Goal: Obtain resource: Download file/media

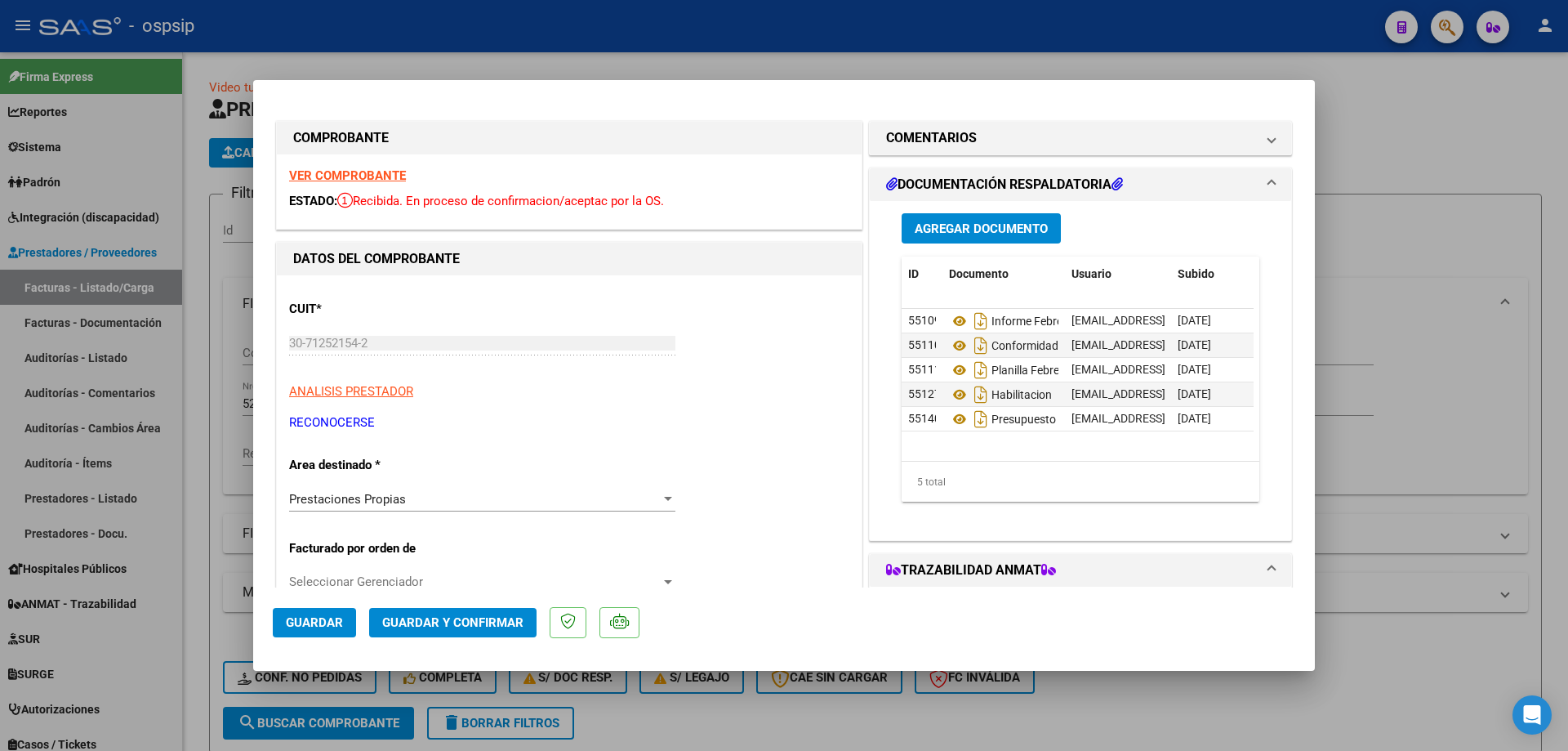
scroll to position [309, 0]
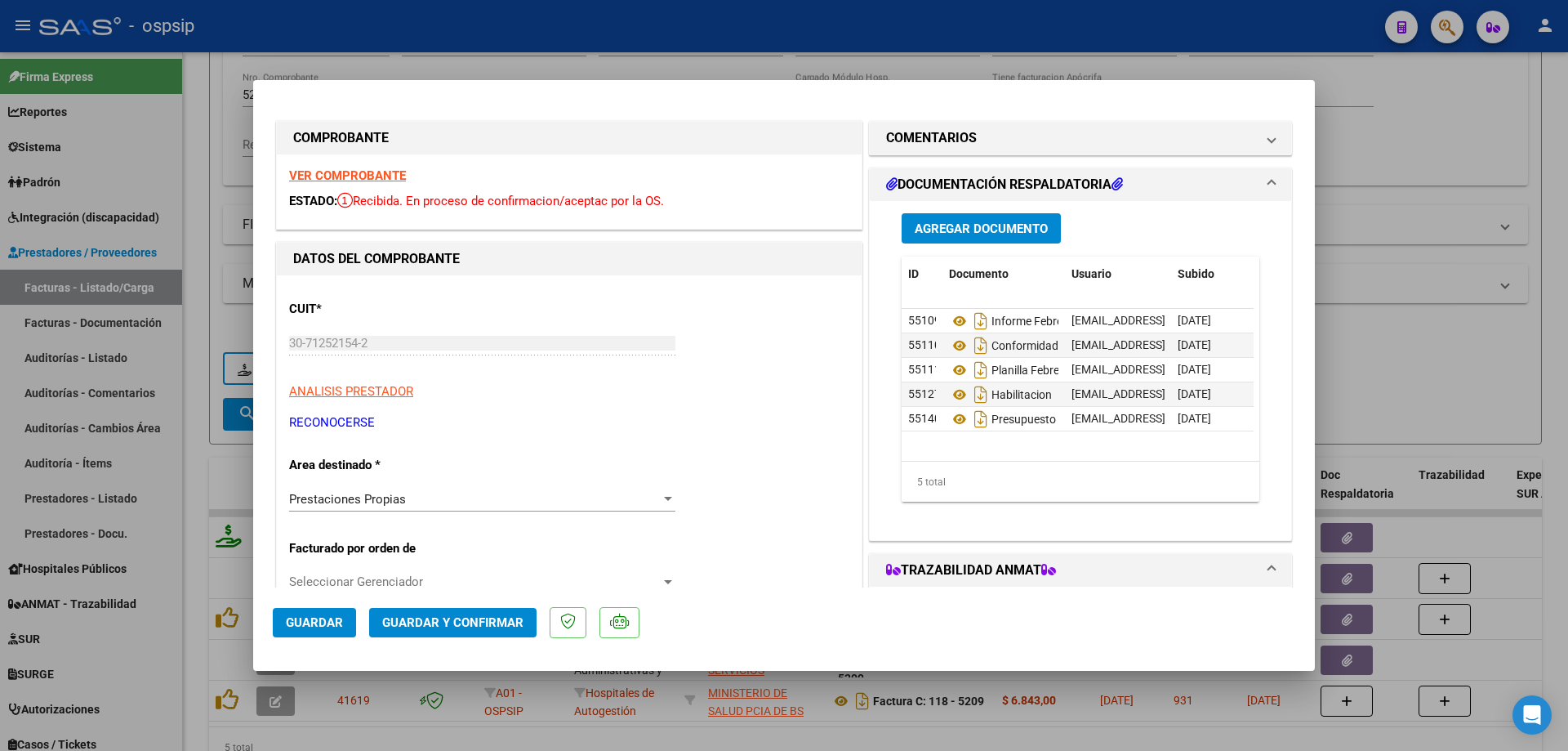
click at [226, 220] on div at bounding box center [784, 376] width 1568 height 751
type input "$ 0,00"
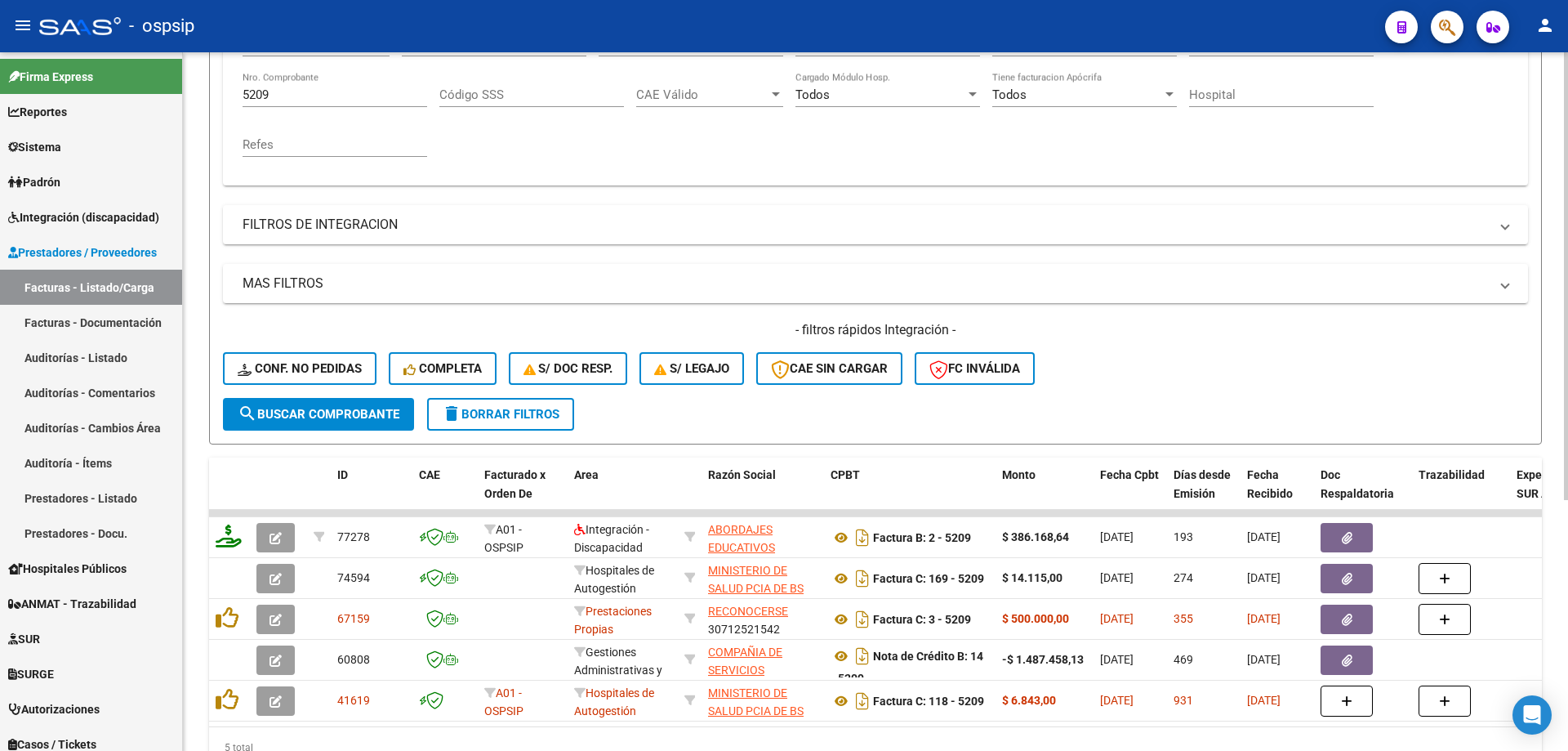
click at [304, 92] on input "5209" at bounding box center [334, 95] width 184 height 14
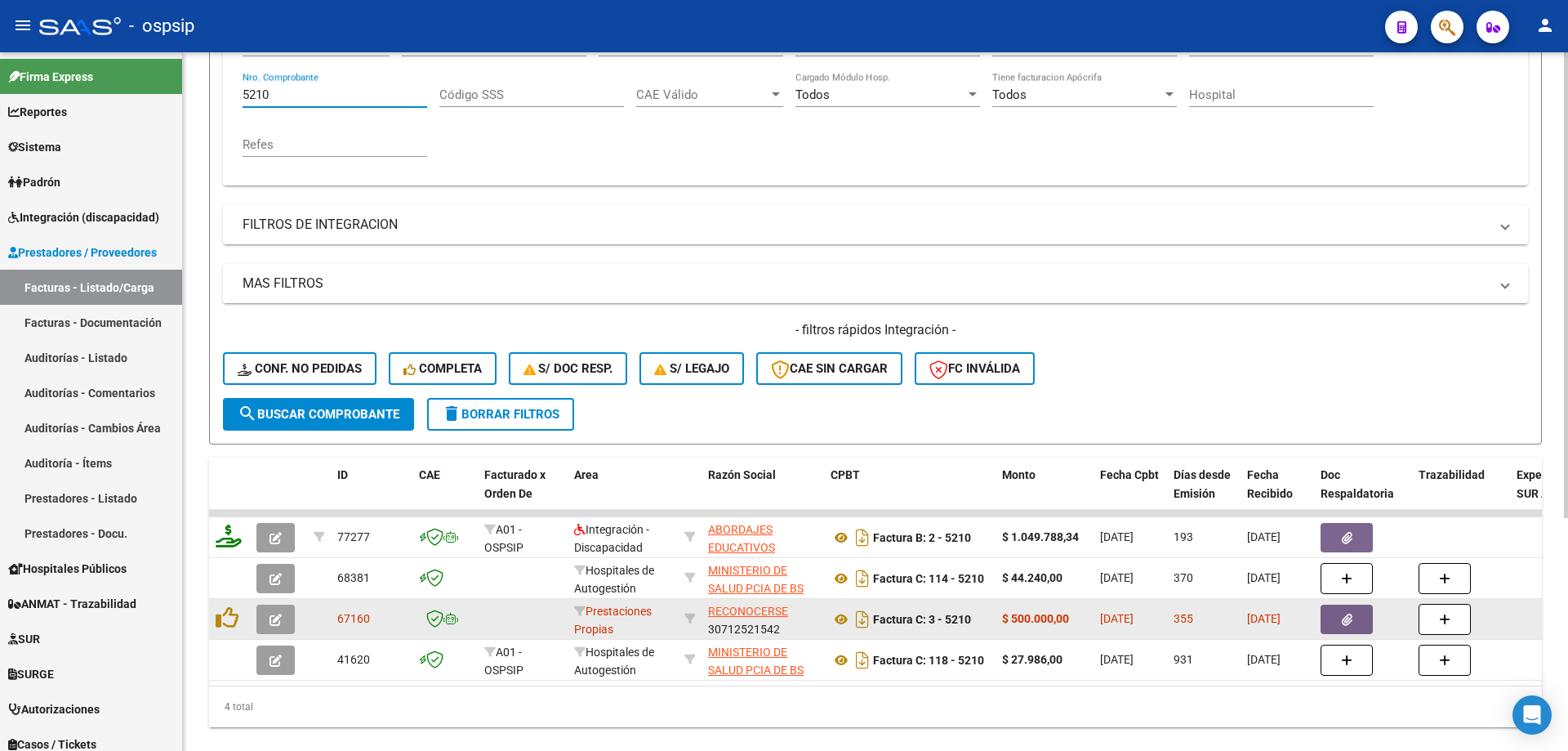
type input "5210"
click at [281, 626] on button "button" at bounding box center [276, 619] width 39 height 29
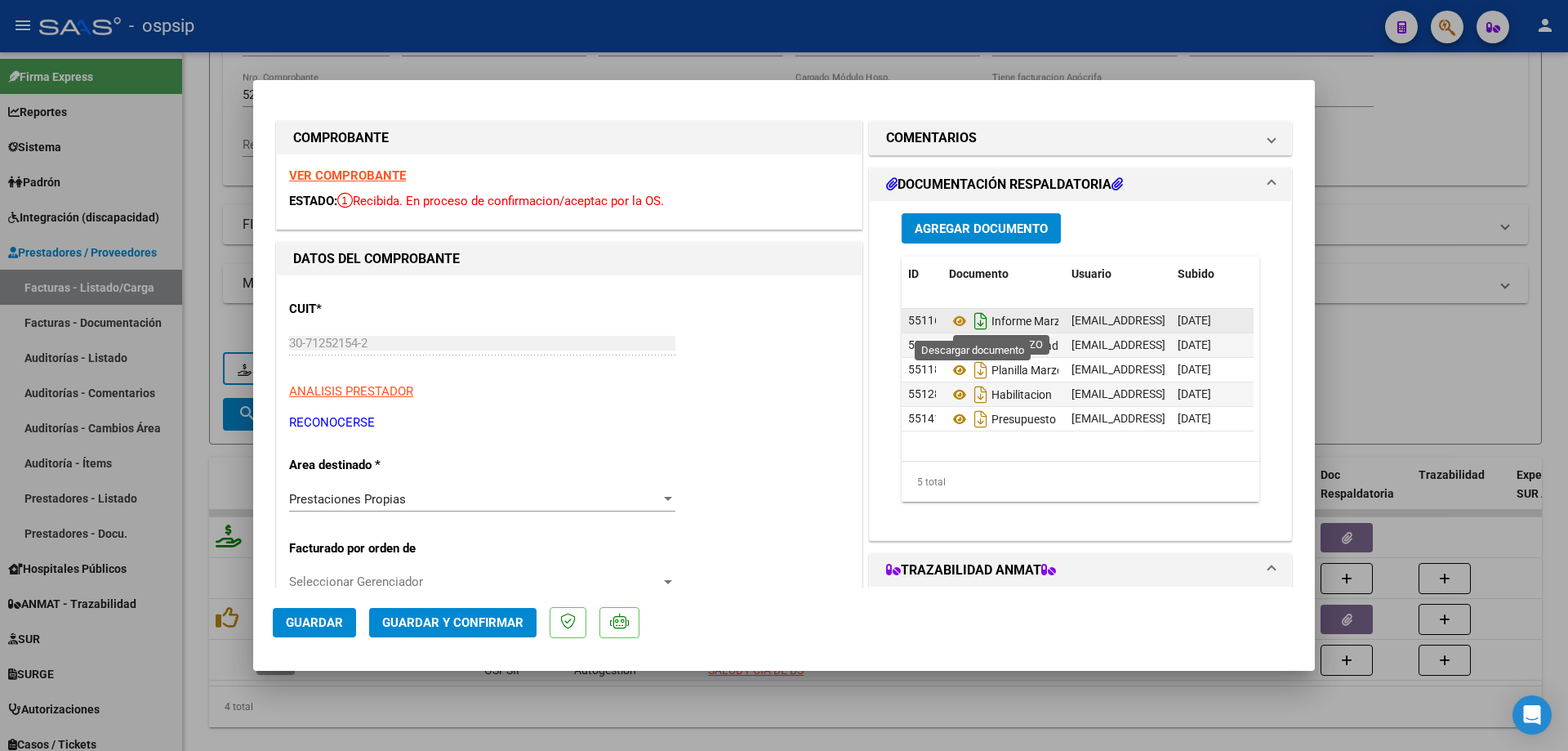
click at [975, 322] on icon "Descargar documento" at bounding box center [980, 320] width 21 height 26
click at [970, 369] on icon "Descargar documento" at bounding box center [980, 370] width 21 height 26
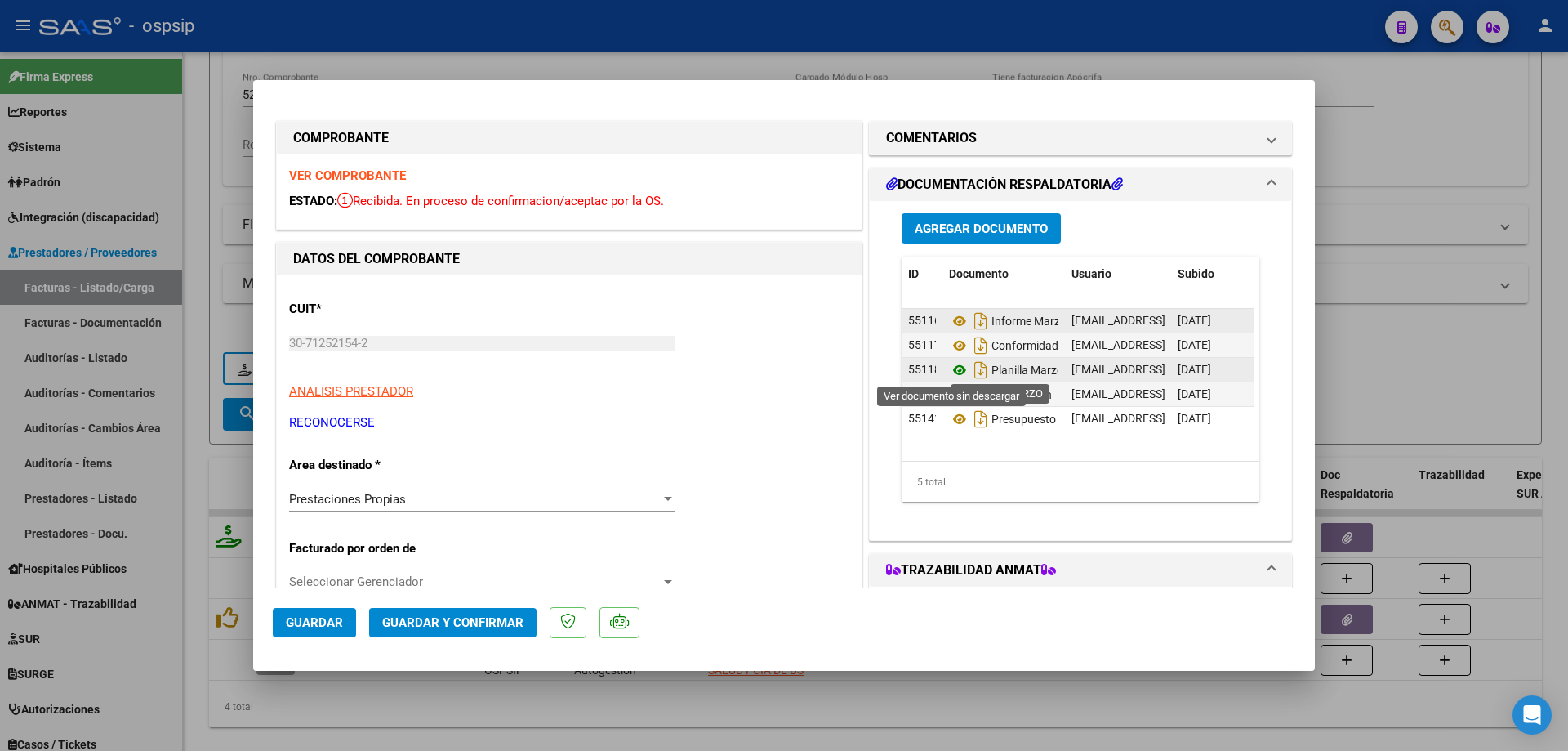
click at [951, 369] on icon at bounding box center [959, 370] width 21 height 19
